Goal: Transaction & Acquisition: Purchase product/service

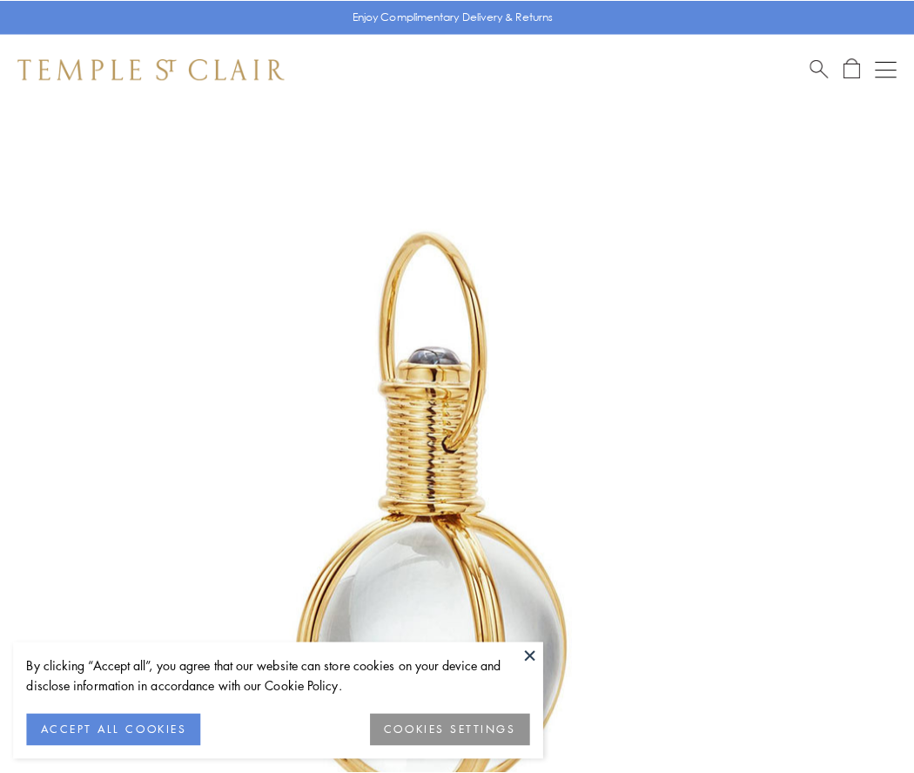
scroll to position [454, 0]
